Goal: Entertainment & Leisure: Consume media (video, audio)

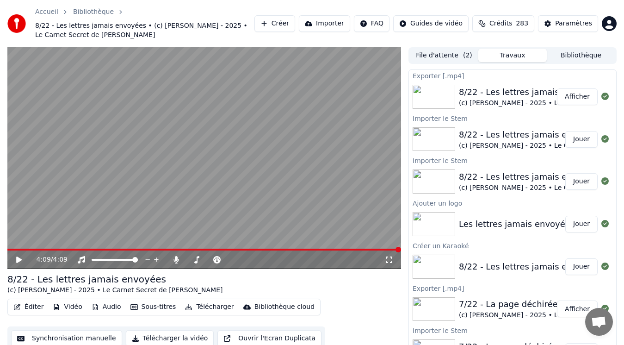
click at [584, 52] on button "Bibliothèque" at bounding box center [581, 55] width 69 height 13
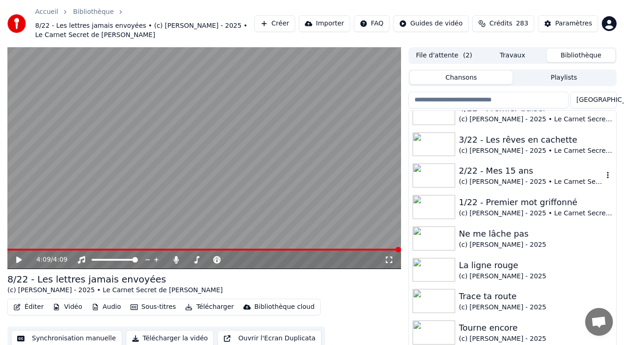
scroll to position [93, 0]
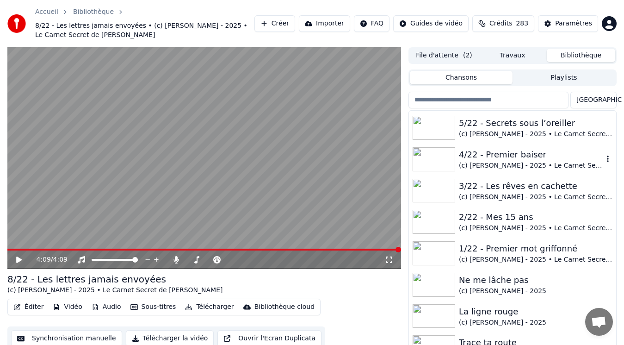
click at [506, 172] on div "4/22 - Premier baiser (c) [PERSON_NAME] - 2025 • Le Carnet Secret de [PERSON_NA…" at bounding box center [512, 158] width 207 height 31
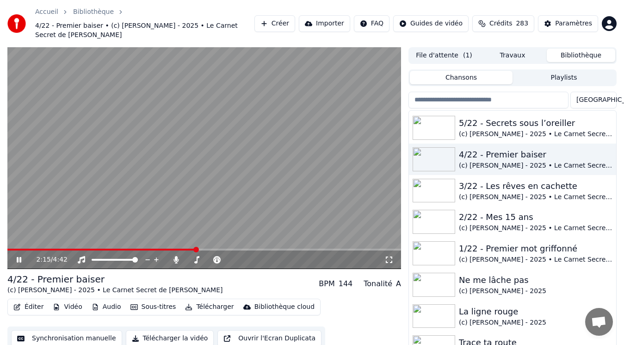
click at [19, 256] on icon at bounding box center [25, 259] width 21 height 7
click at [432, 220] on img at bounding box center [434, 222] width 43 height 24
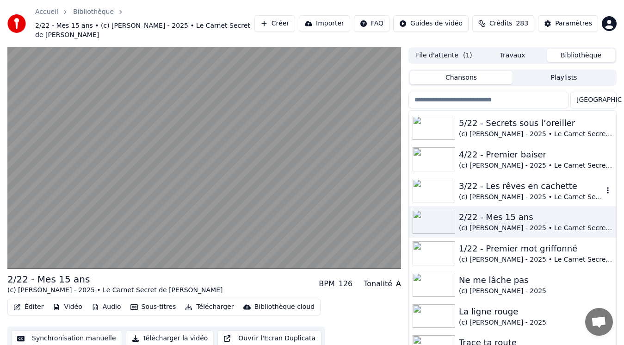
scroll to position [46, 0]
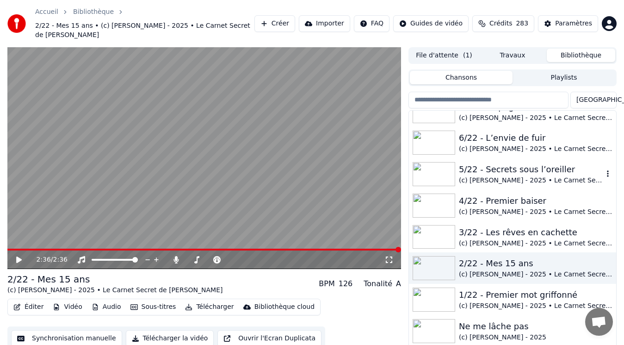
click at [436, 167] on img at bounding box center [434, 174] width 43 height 24
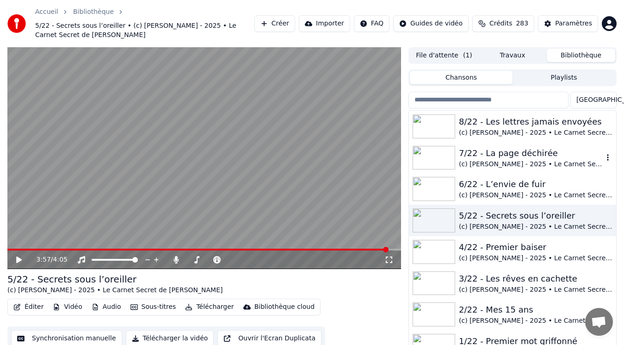
click at [435, 152] on img at bounding box center [434, 158] width 43 height 24
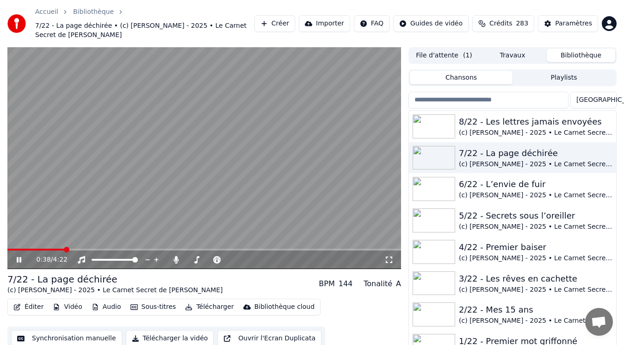
click at [17, 256] on icon at bounding box center [25, 259] width 21 height 7
click at [291, 18] on button "Créer" at bounding box center [275, 23] width 41 height 17
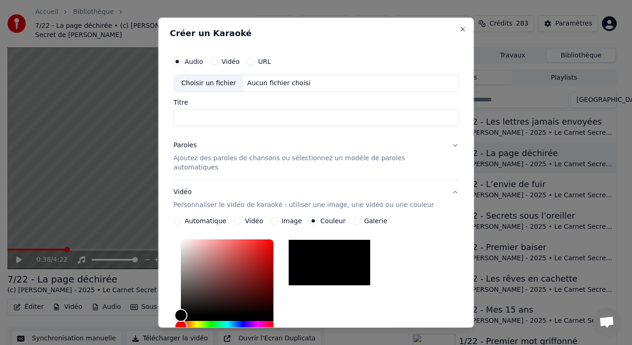
click at [222, 85] on div "Choisir un fichier" at bounding box center [208, 83] width 69 height 17
